Goal: Task Accomplishment & Management: Manage account settings

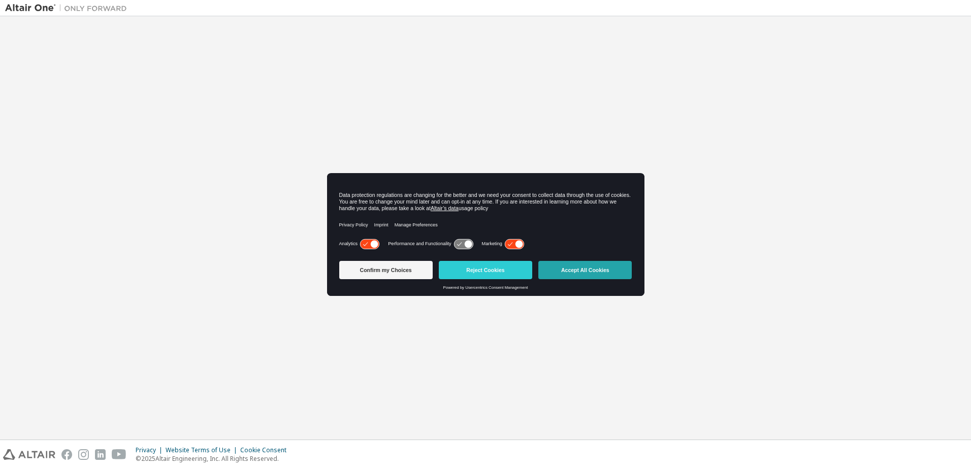
click at [577, 272] on button "Accept All Cookies" at bounding box center [584, 270] width 93 height 18
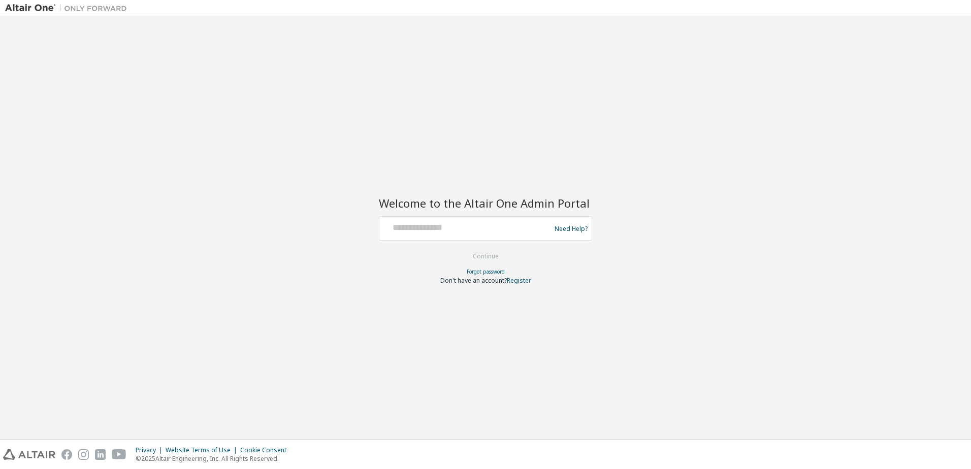
click at [470, 236] on div at bounding box center [466, 228] width 166 height 19
click at [437, 231] on input "text" at bounding box center [466, 226] width 166 height 15
type input "**********"
click at [487, 258] on button "Continue" at bounding box center [485, 256] width 47 height 15
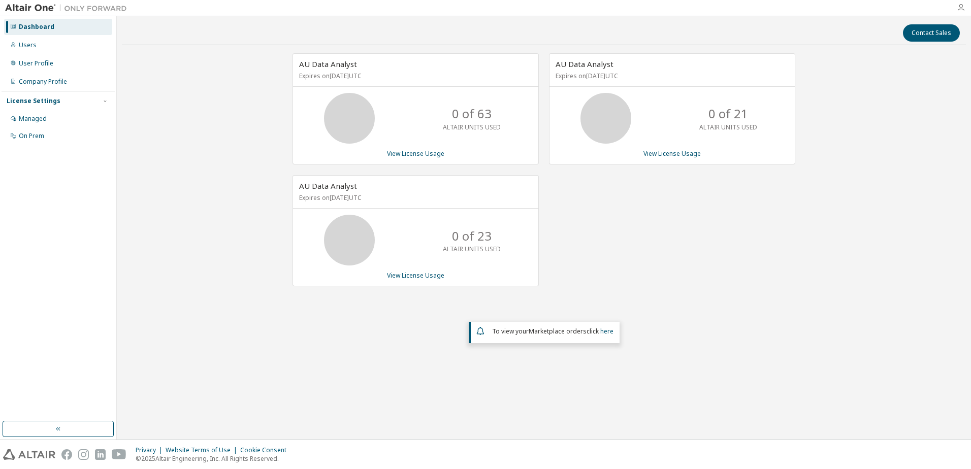
click at [962, 8] on icon "button" at bounding box center [961, 8] width 8 height 8
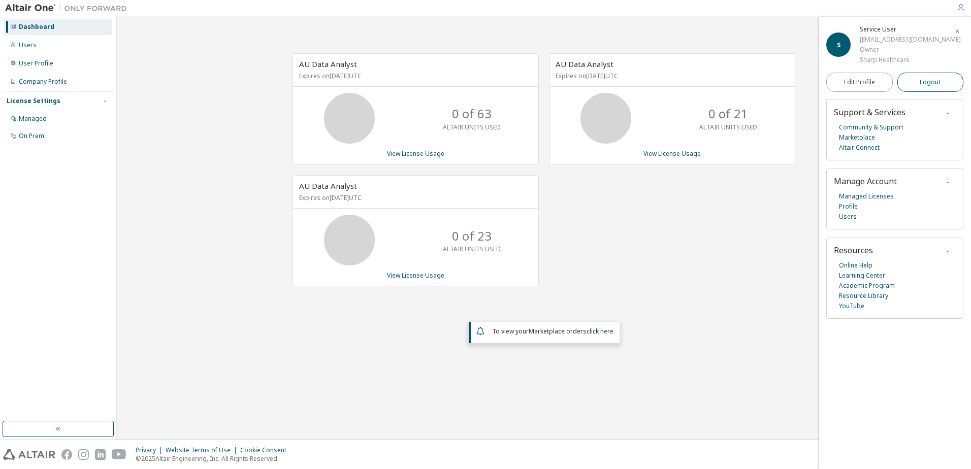
click at [930, 77] on span "Logout" at bounding box center [930, 82] width 21 height 10
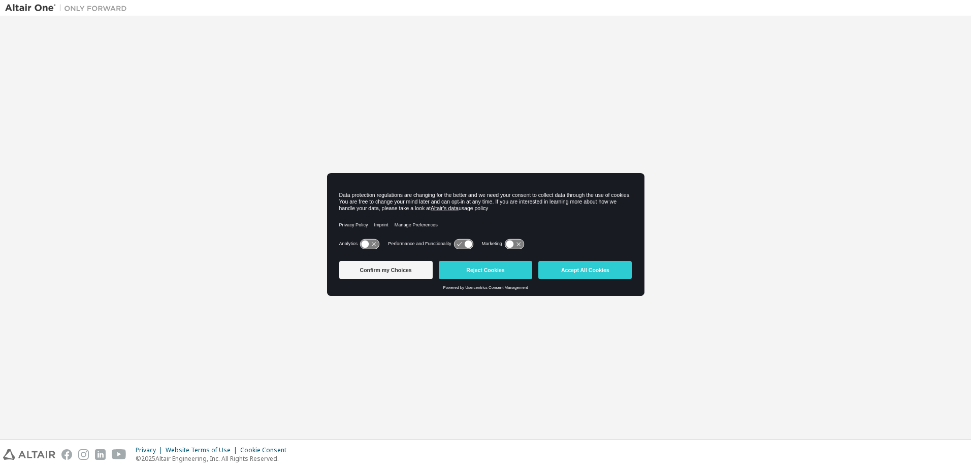
click at [599, 271] on button "Accept All Cookies" at bounding box center [584, 270] width 93 height 18
